Goal: Find specific page/section: Find specific page/section

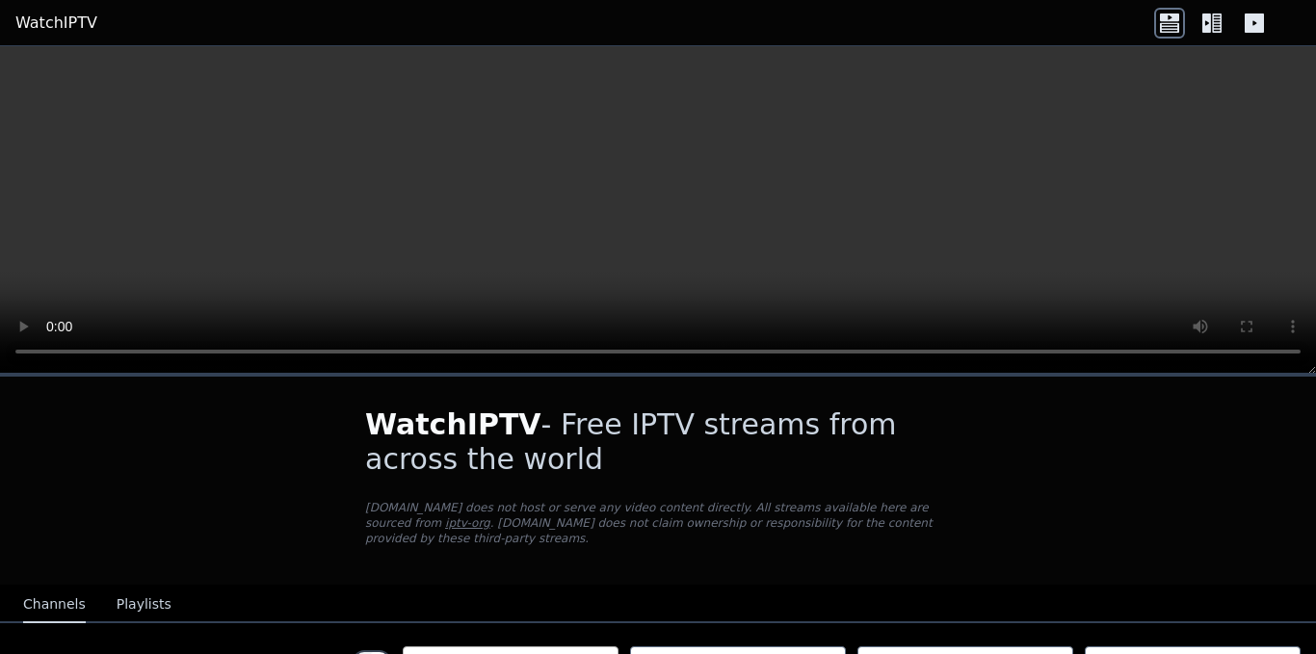
scroll to position [118, 0]
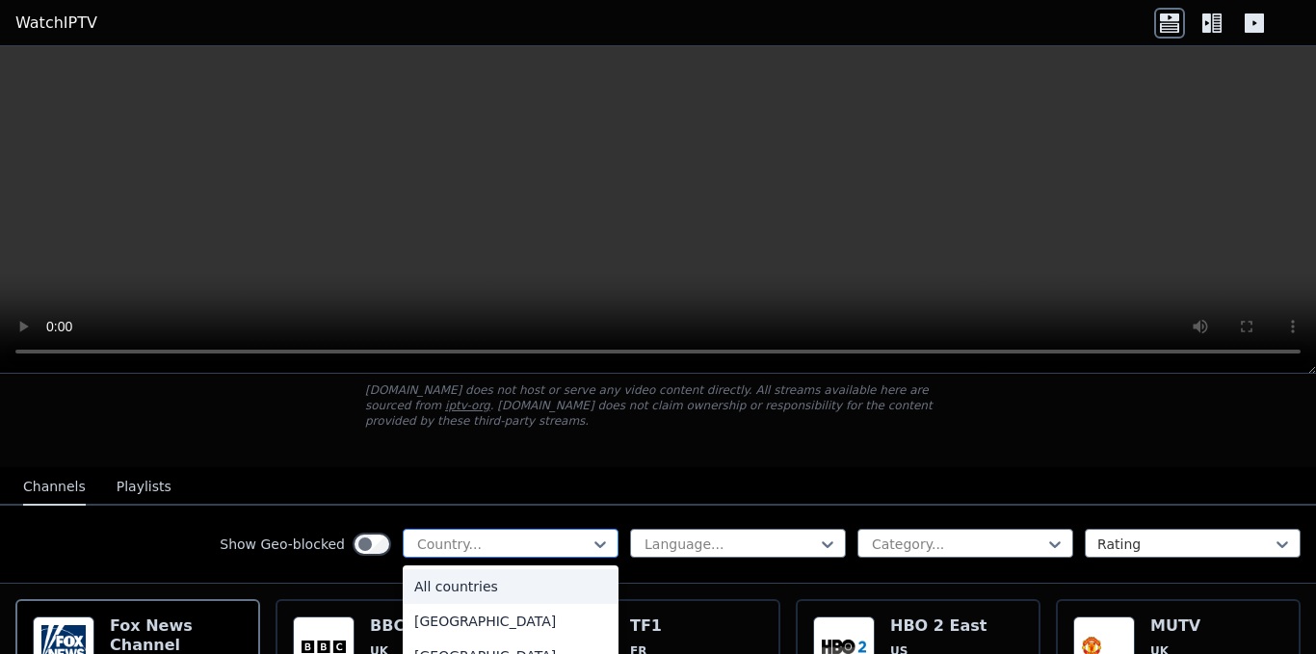
click at [443, 535] on div at bounding box center [502, 544] width 175 height 19
type input "**"
click at [461, 613] on div "[GEOGRAPHIC_DATA]" at bounding box center [511, 621] width 216 height 35
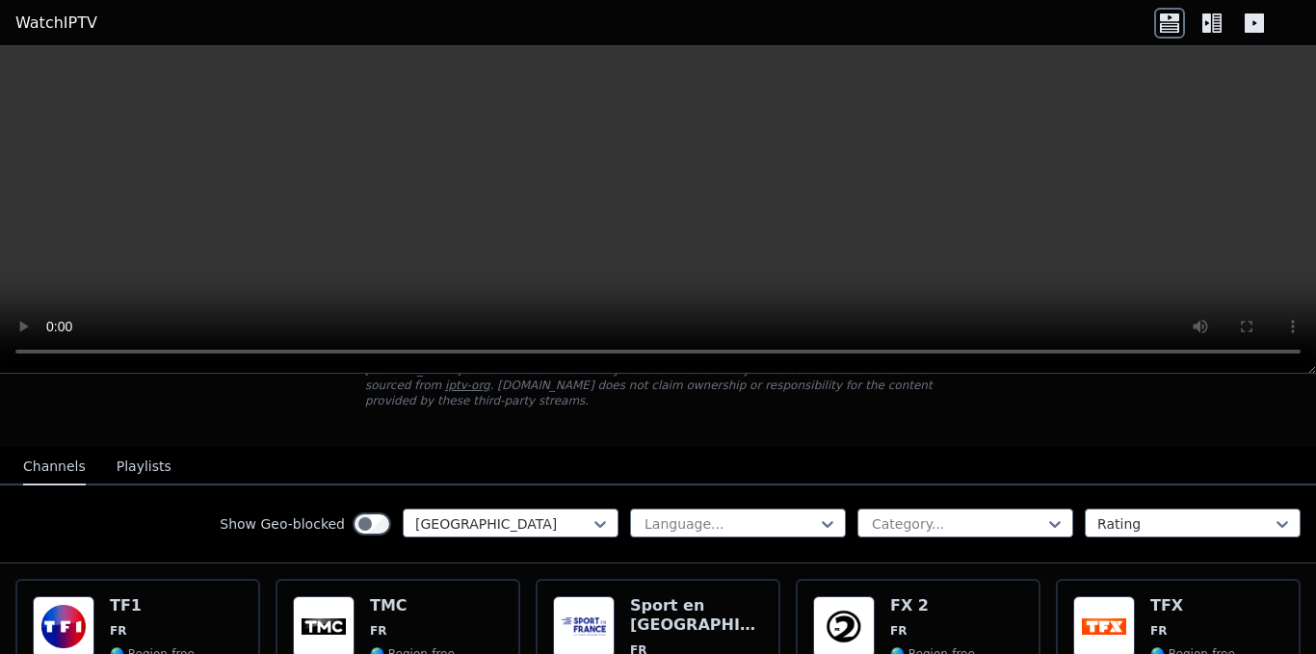
scroll to position [140, 0]
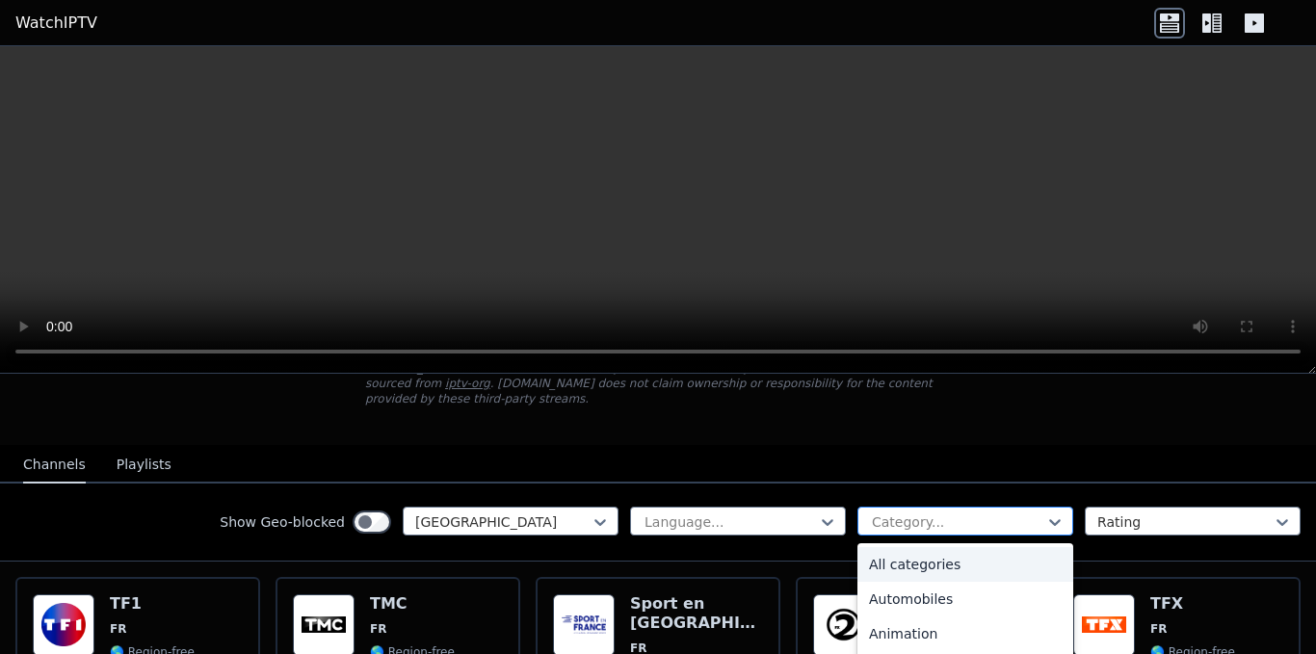
click at [899, 507] on div "Category..." at bounding box center [965, 521] width 216 height 29
type input "**"
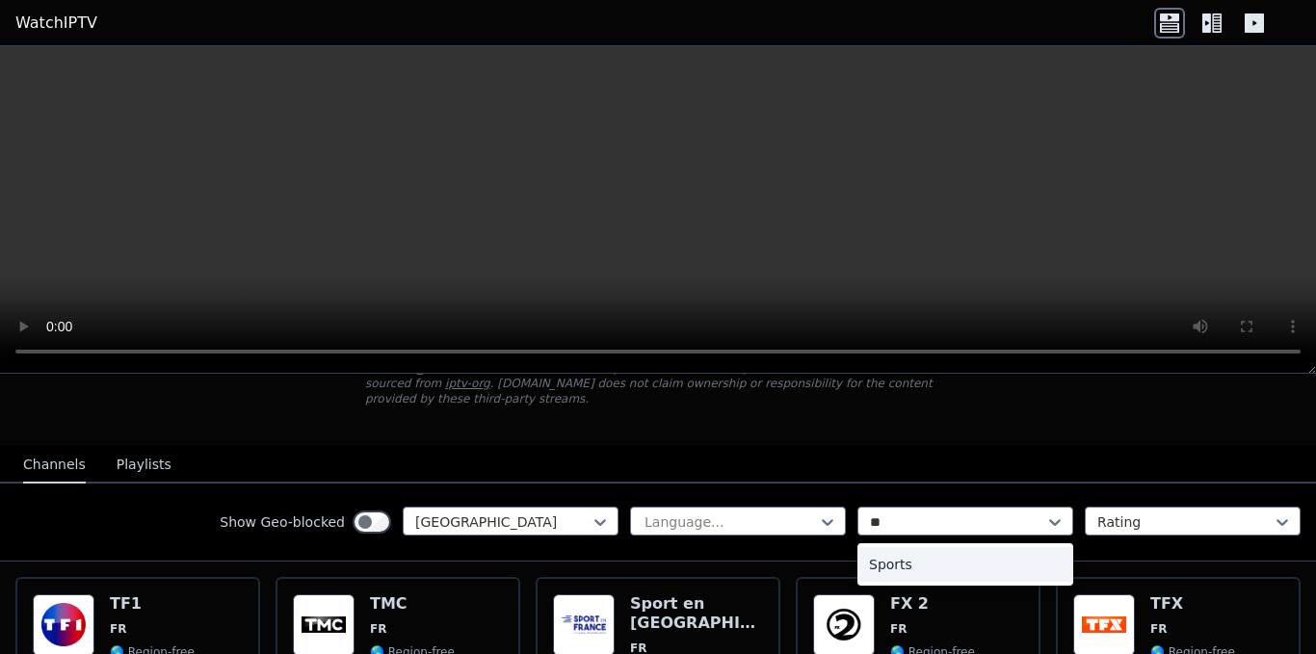
click at [899, 547] on div "Sports" at bounding box center [965, 564] width 216 height 35
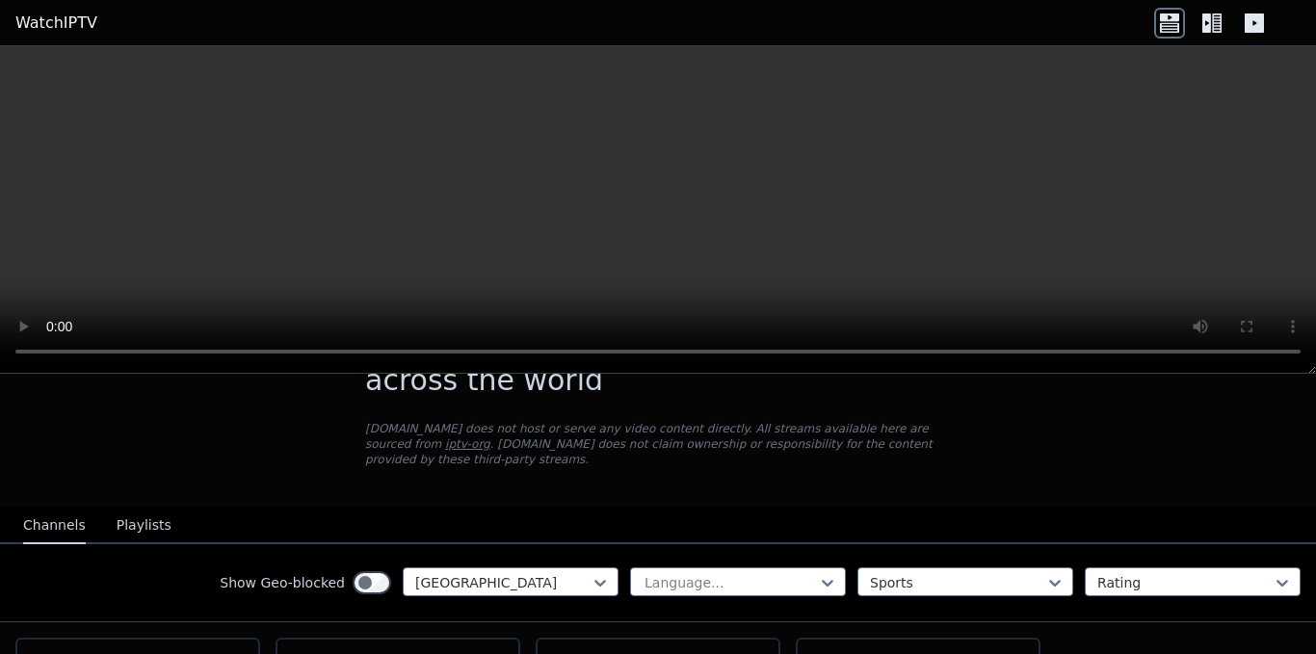
scroll to position [73, 0]
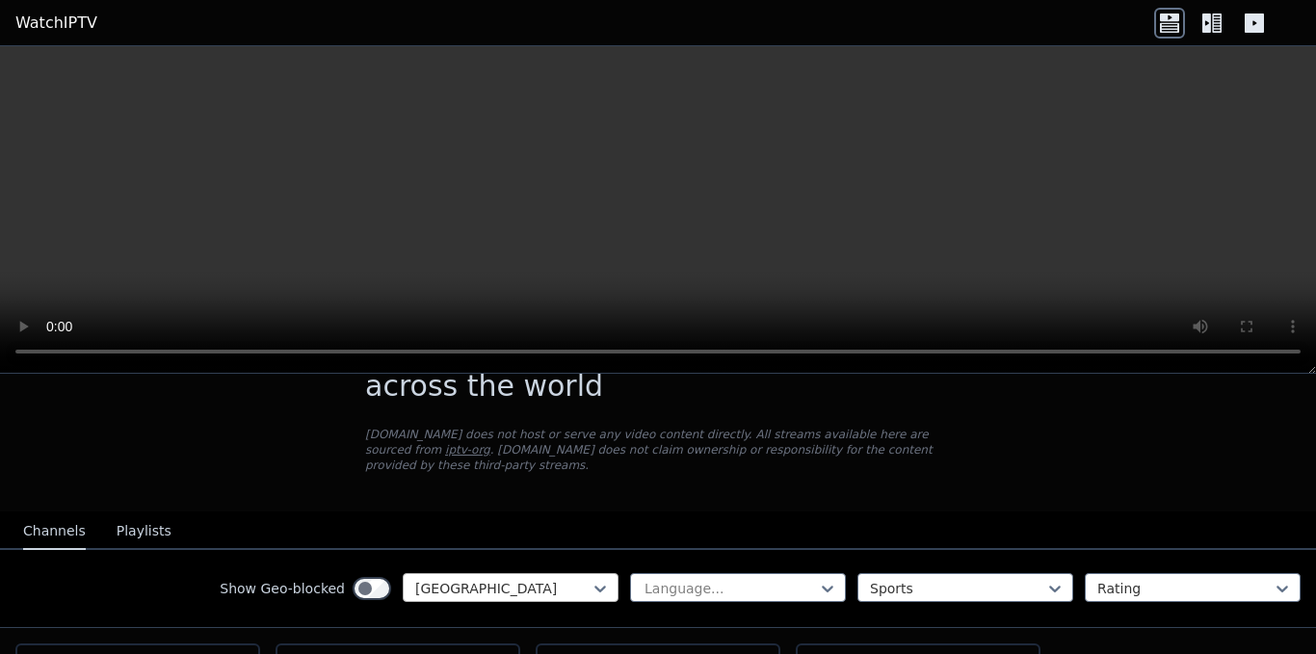
click at [480, 573] on div "[GEOGRAPHIC_DATA]" at bounding box center [511, 587] width 216 height 29
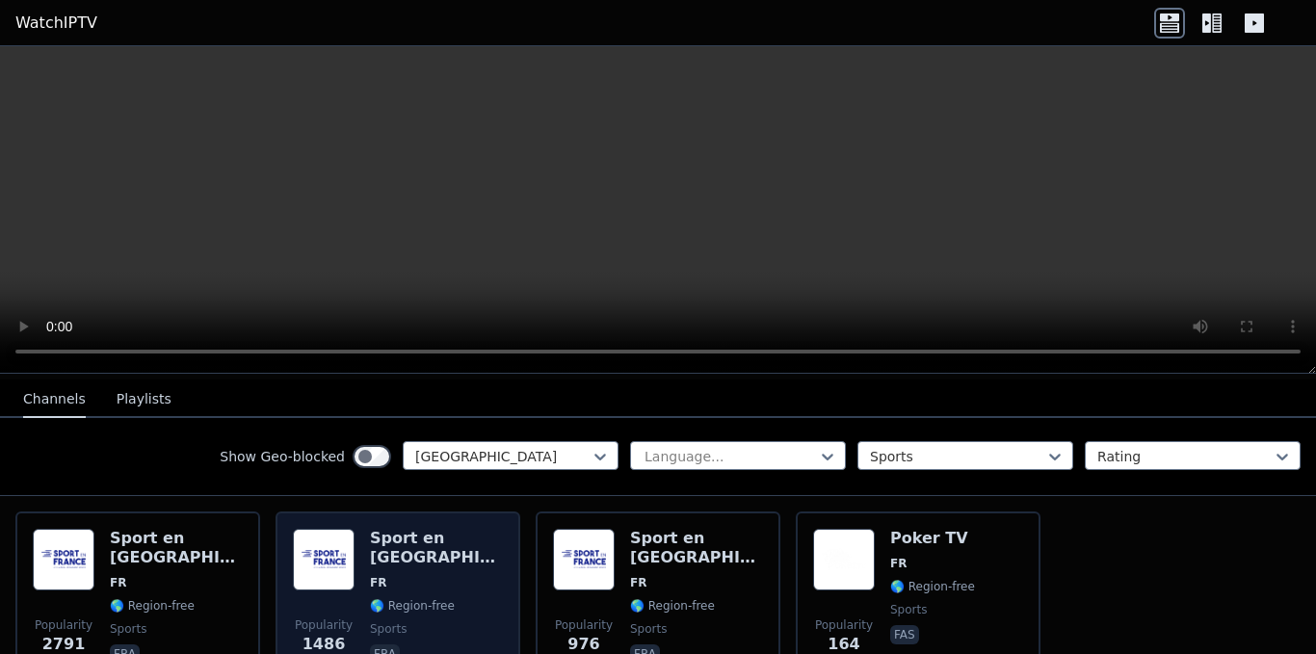
scroll to position [198, 0]
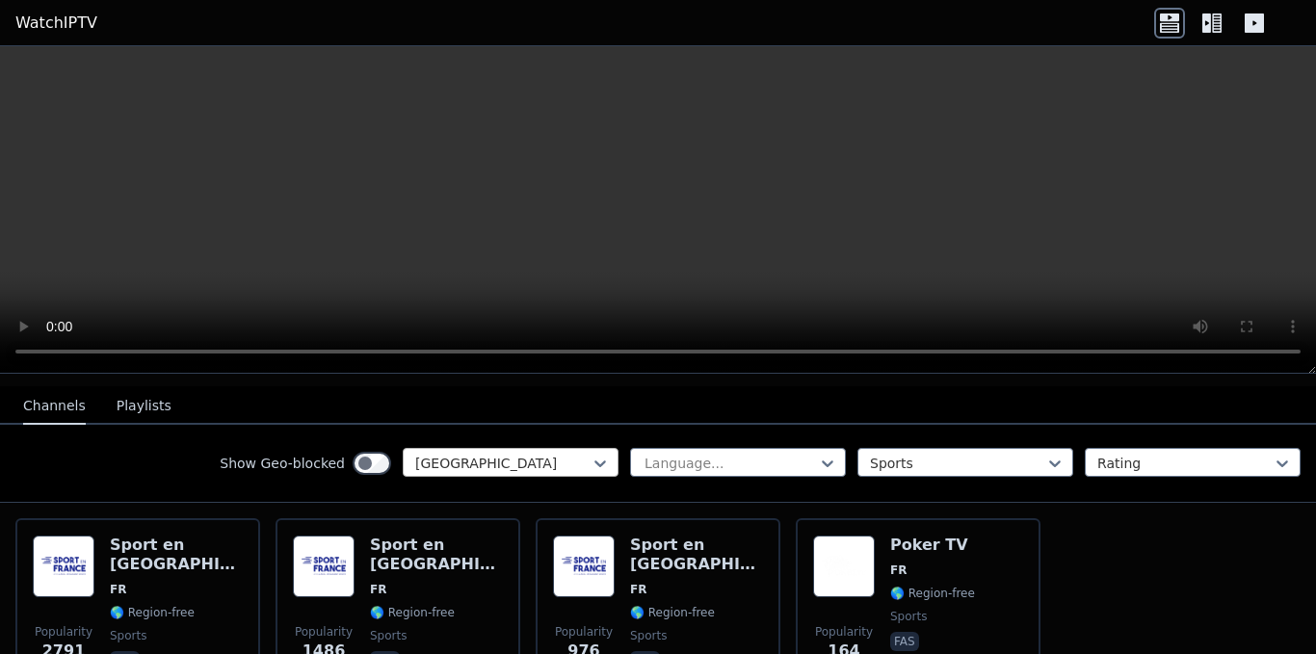
click at [471, 454] on div at bounding box center [502, 463] width 175 height 19
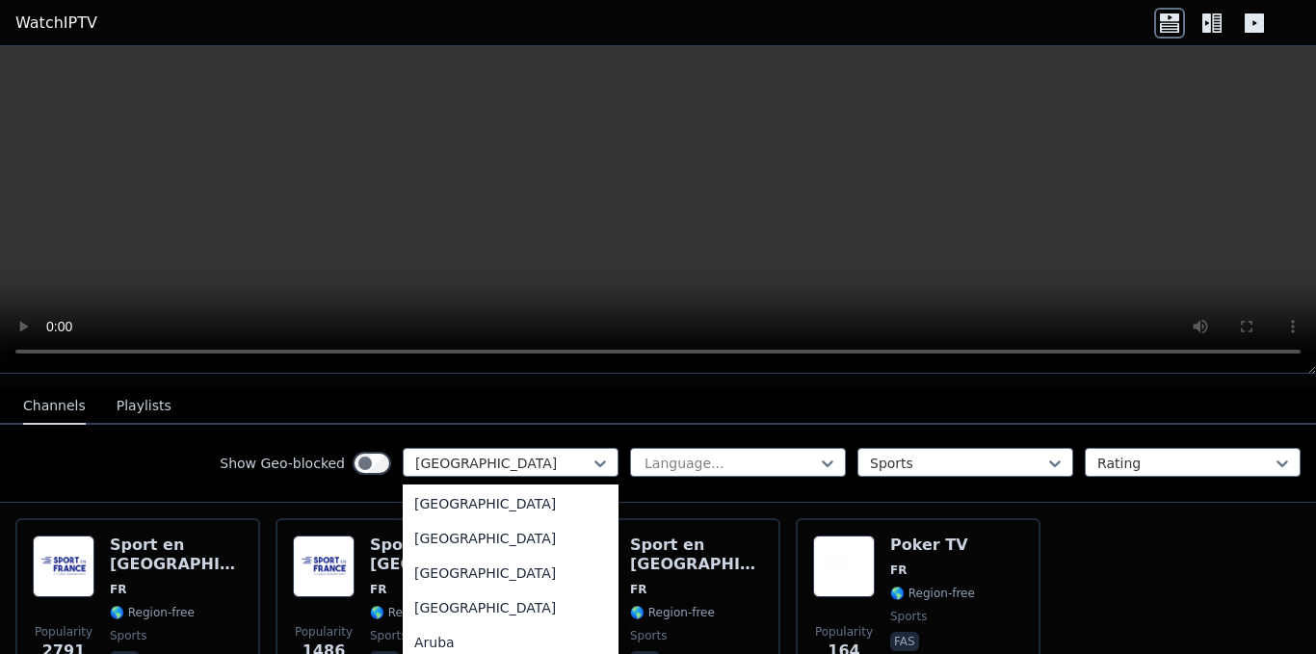
scroll to position [0, 0]
click at [469, 495] on div "All countries" at bounding box center [511, 505] width 216 height 35
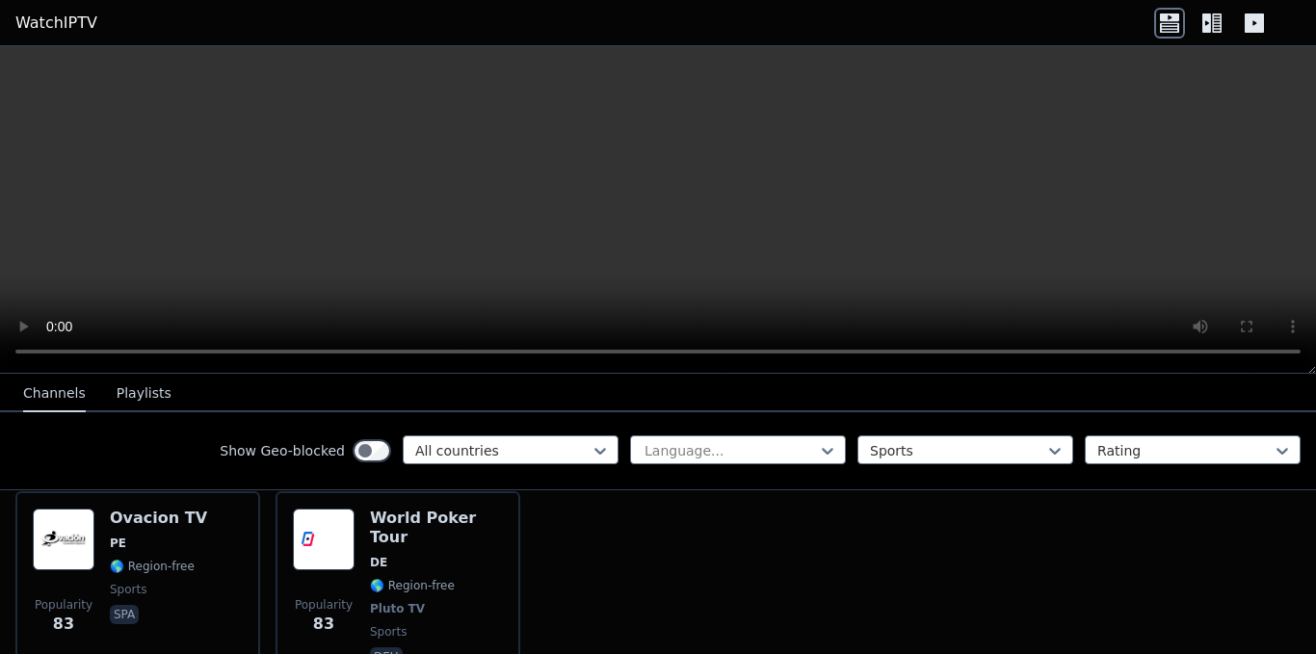
scroll to position [4488, 0]
